Goal: Check status

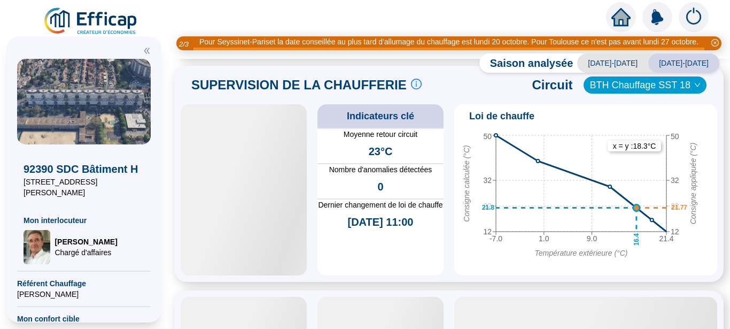
scroll to position [606, 0]
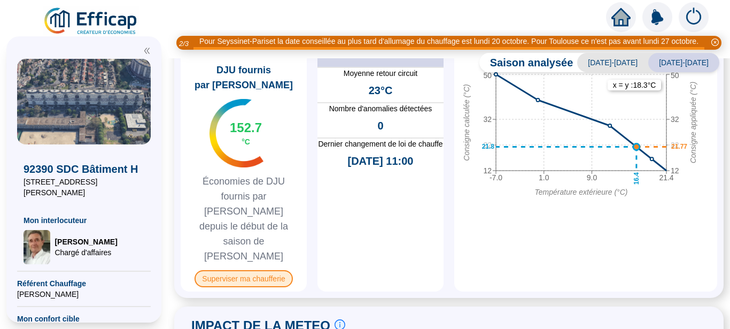
click at [223, 270] on span "Superviser ma chaufferie" at bounding box center [243, 278] width 98 height 17
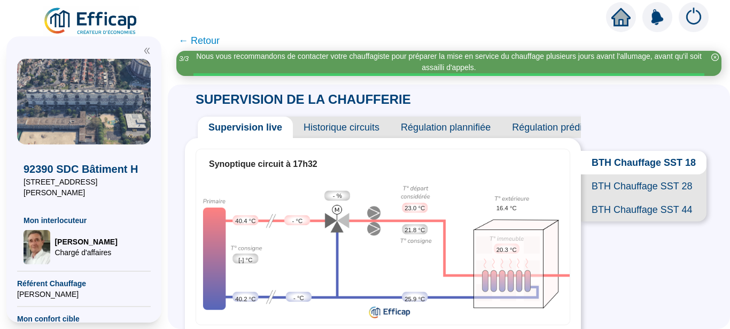
click at [636, 197] on span "BTH Chauffage SST 28" at bounding box center [644, 186] width 126 height 24
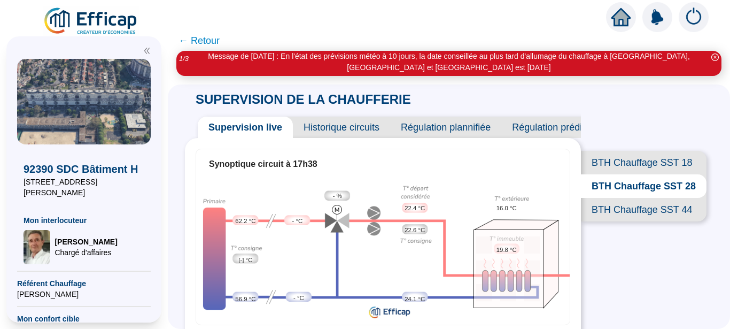
click at [642, 221] on span "BTH Chauffage SST 44" at bounding box center [644, 210] width 126 height 24
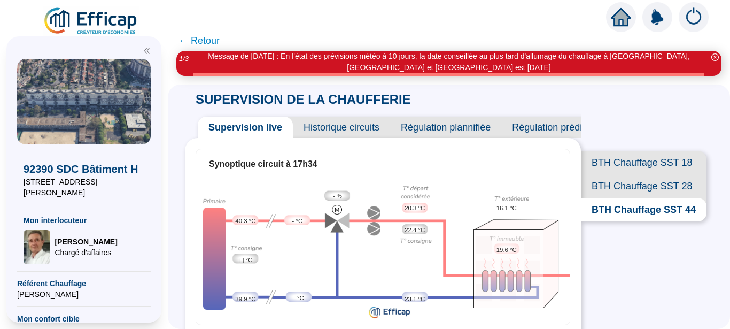
click at [643, 198] on span "BTH Chauffage SST 28" at bounding box center [644, 186] width 126 height 24
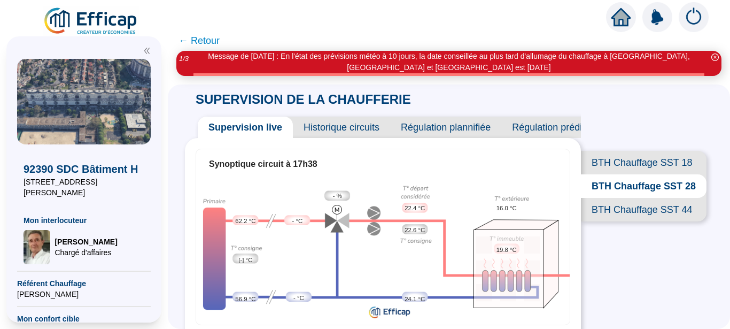
click at [638, 158] on span "BTH Chauffage SST 18" at bounding box center [644, 163] width 126 height 24
